Goal: Find specific page/section: Find specific page/section

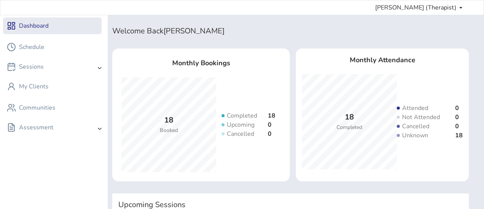
scroll to position [4, 0]
click at [47, 66] on div "Sessions" at bounding box center [54, 66] width 102 height 15
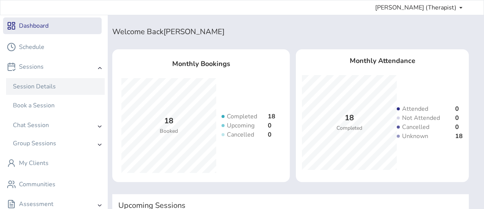
click at [35, 92] on div "Session Details" at bounding box center [55, 86] width 99 height 17
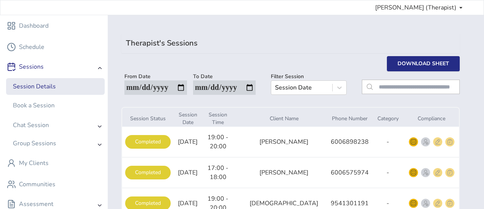
scroll to position [6, 0]
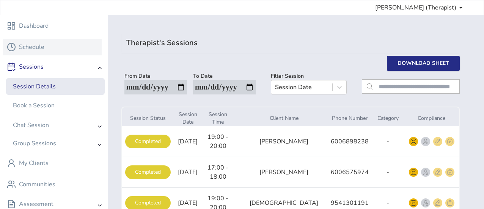
click at [29, 44] on div "Schedule" at bounding box center [31, 46] width 25 height 9
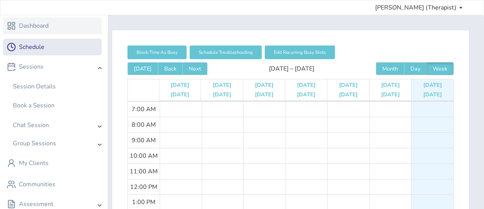
click at [30, 22] on div "Dashboard" at bounding box center [34, 25] width 30 height 9
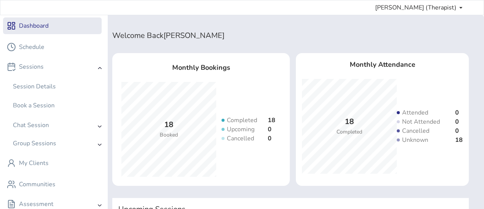
scroll to position [70, 0]
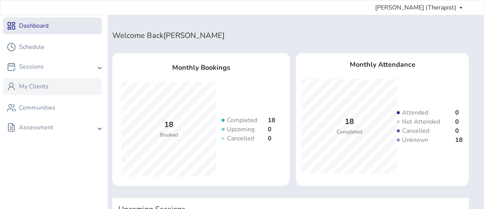
click at [69, 89] on div "My Clients" at bounding box center [52, 86] width 91 height 9
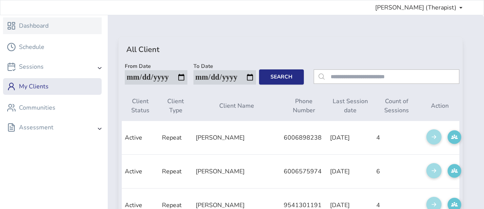
click at [30, 23] on div "Dashboard" at bounding box center [34, 25] width 30 height 9
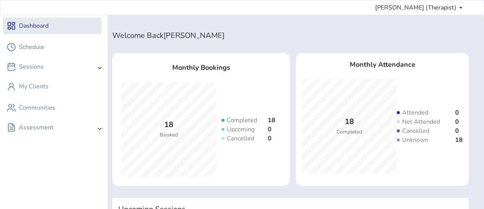
scroll to position [70, 0]
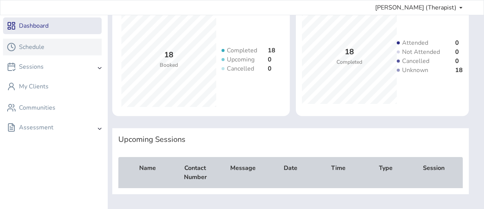
click at [55, 53] on div "Schedule" at bounding box center [52, 47] width 99 height 17
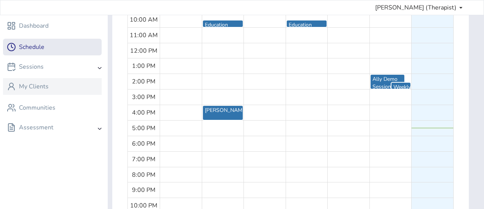
scroll to position [136, 0]
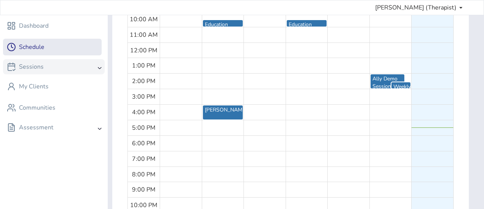
click at [25, 64] on div "Sessions" at bounding box center [25, 67] width 37 height 8
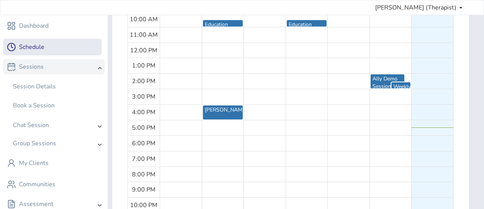
click at [59, 71] on div "Sessions" at bounding box center [54, 66] width 102 height 15
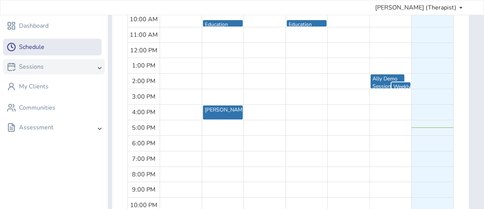
click at [47, 72] on div "Sessions" at bounding box center [54, 66] width 102 height 15
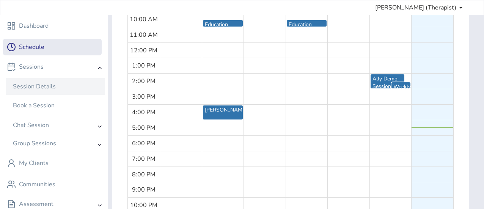
click at [36, 86] on div "Session Details" at bounding box center [34, 86] width 43 height 9
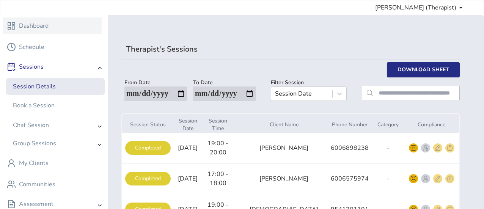
click at [65, 33] on div "Dashboard" at bounding box center [52, 25] width 99 height 17
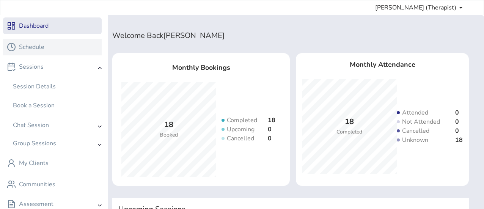
click at [41, 47] on div "Schedule" at bounding box center [31, 46] width 25 height 9
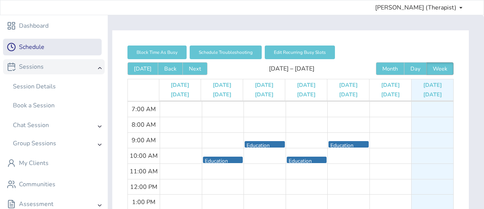
click at [64, 69] on div "Sessions" at bounding box center [54, 66] width 102 height 15
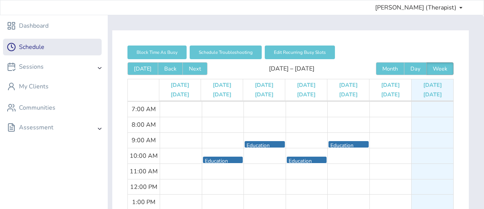
click at [50, 95] on div "Dashboard Schedule Sessions My Clients Communities Assessment" at bounding box center [54, 119] width 108 height 209
click at [45, 88] on div "My Clients" at bounding box center [34, 86] width 30 height 9
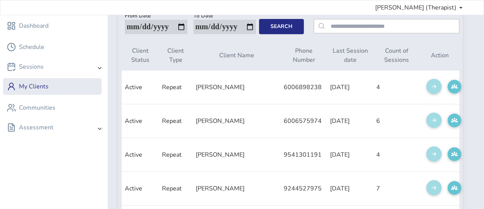
scroll to position [51, 0]
click at [67, 73] on div "Sessions" at bounding box center [54, 66] width 102 height 15
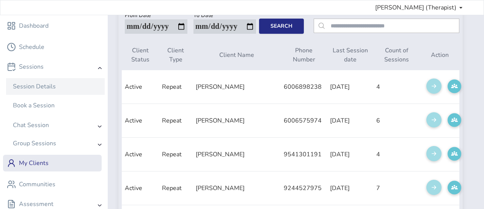
click at [54, 90] on div "Session Details" at bounding box center [34, 86] width 43 height 9
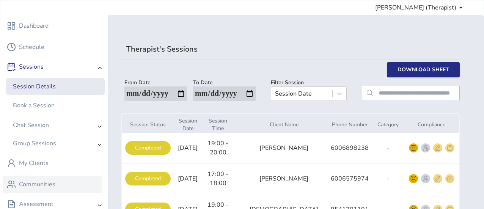
click at [77, 183] on div "Communities" at bounding box center [52, 184] width 91 height 9
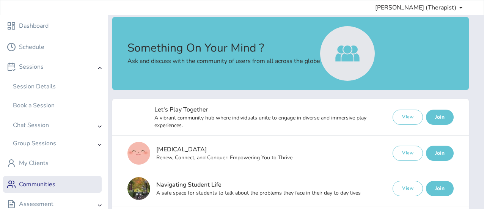
scroll to position [20, 0]
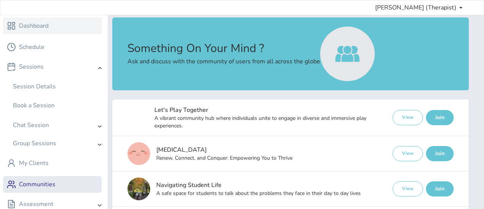
click at [55, 24] on div "Dashboard" at bounding box center [52, 25] width 91 height 9
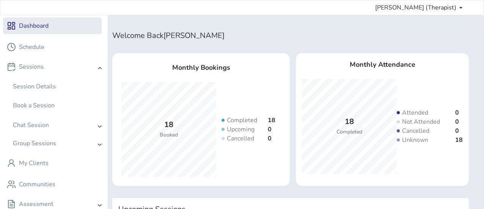
scroll to position [70, 0]
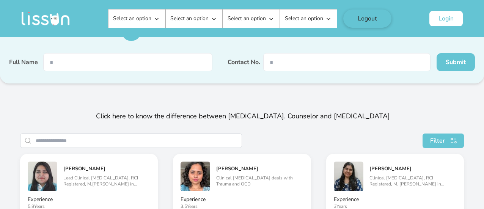
click at [92, 140] on input "search" at bounding box center [139, 141] width 206 height 14
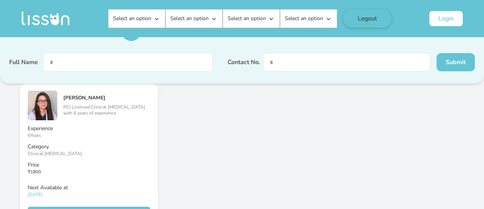
scroll to position [111, 0]
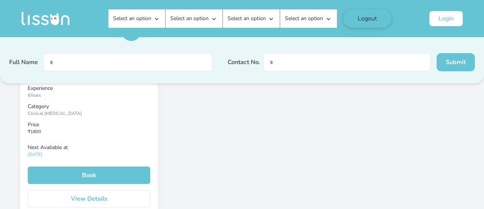
type input "******"
click at [112, 190] on button "View Details" at bounding box center [89, 198] width 122 height 17
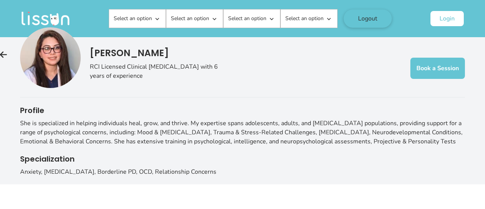
click at [3, 58] on img at bounding box center [3, 54] width 9 height 9
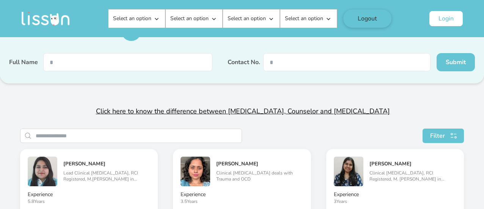
scroll to position [5, 0]
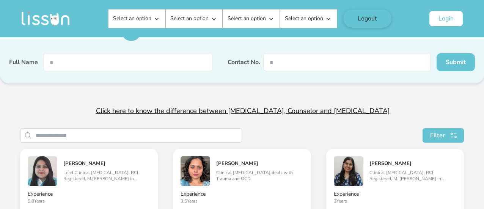
click at [110, 136] on input "search" at bounding box center [139, 135] width 206 height 14
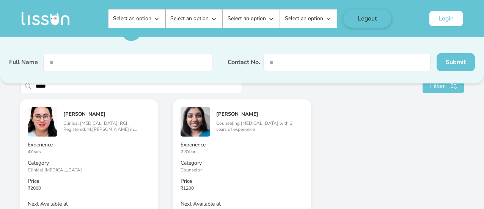
scroll to position [55, 0]
type input "*****"
click at [72, 114] on h5 "[PERSON_NAME]" at bounding box center [106, 113] width 87 height 6
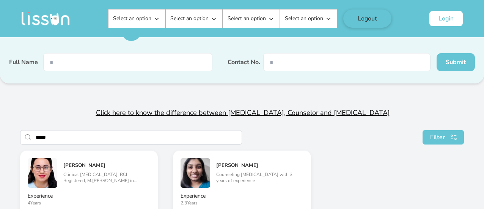
scroll to position [0, 0]
